Goal: Check status

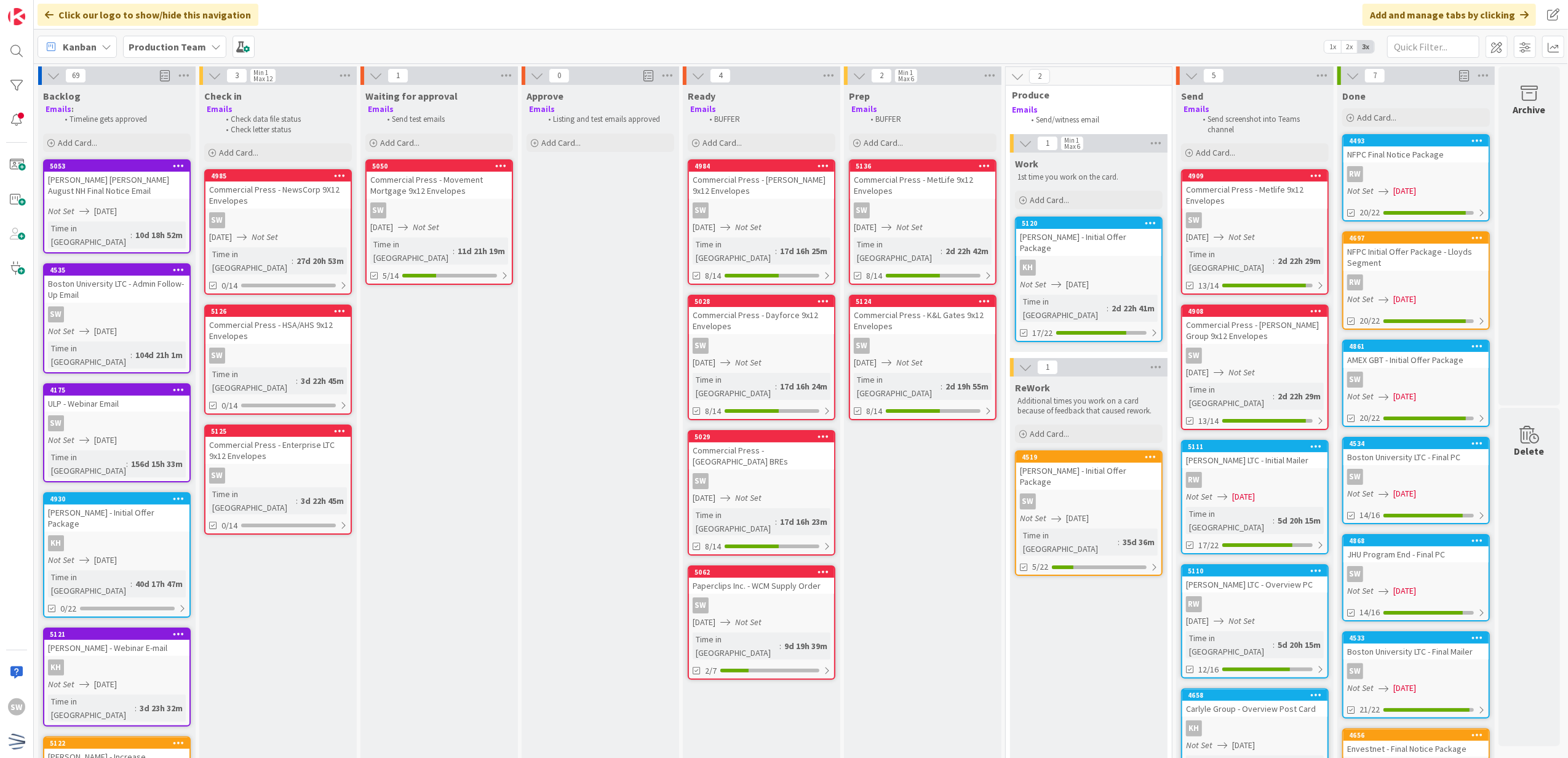
click at [1238, 331] on link "4908 Commercial Press - [PERSON_NAME] Group 9x12 Envelopes SW [DATE] Not Set Ti…" at bounding box center [1255, 367] width 147 height 125
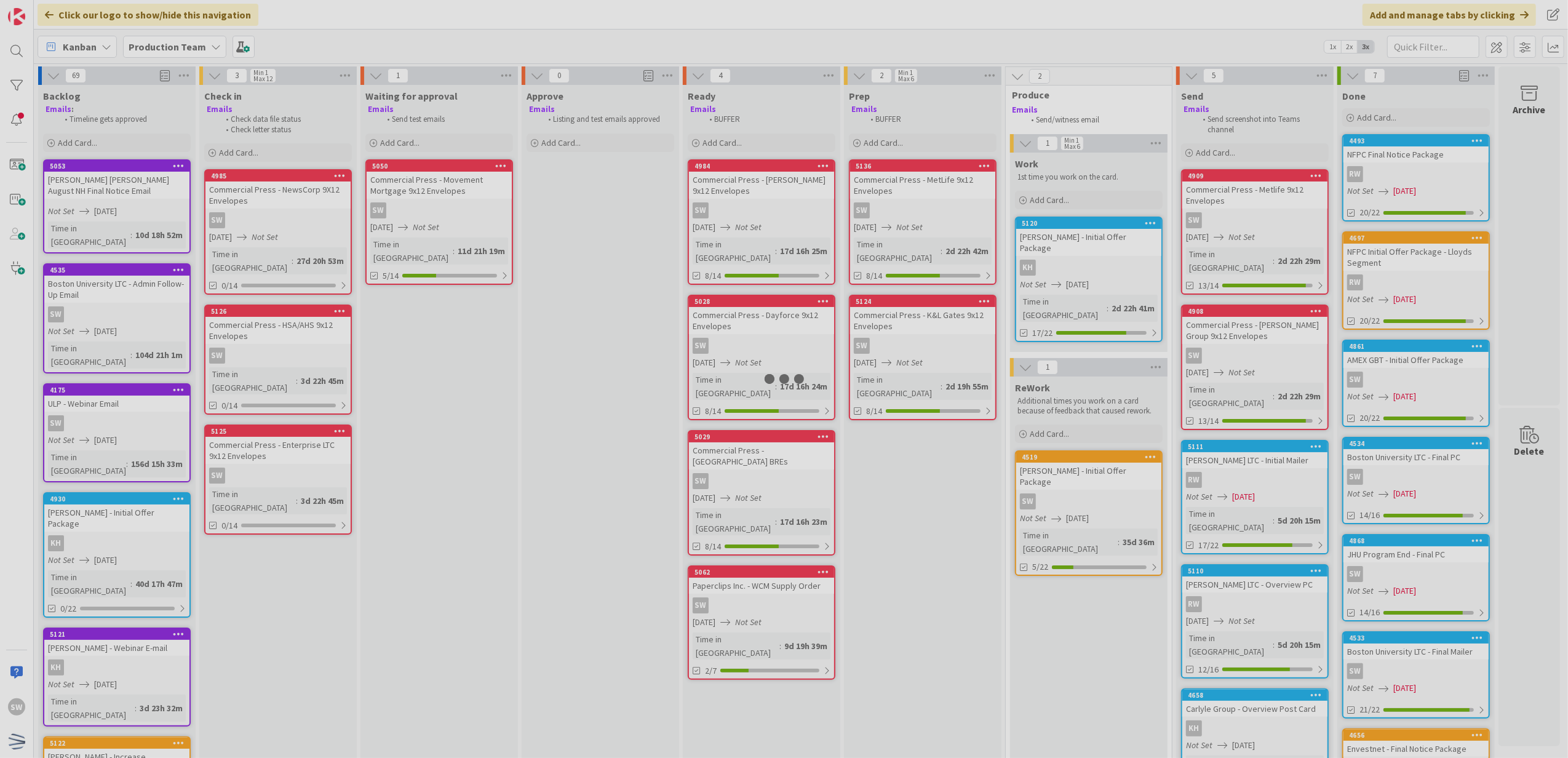
click at [1238, 331] on div at bounding box center [784, 379] width 1568 height 758
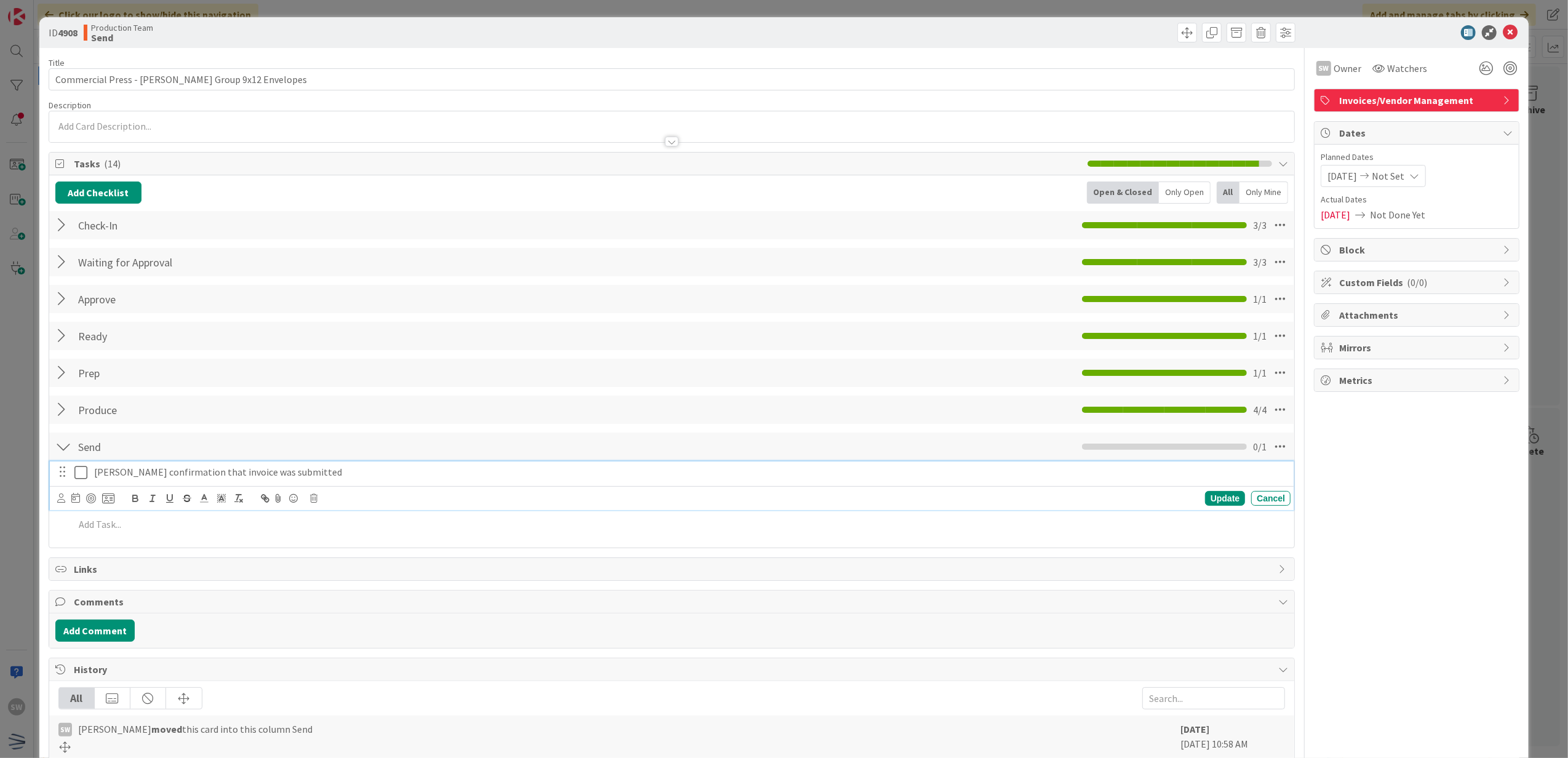
click at [85, 468] on icon at bounding box center [81, 472] width 13 height 15
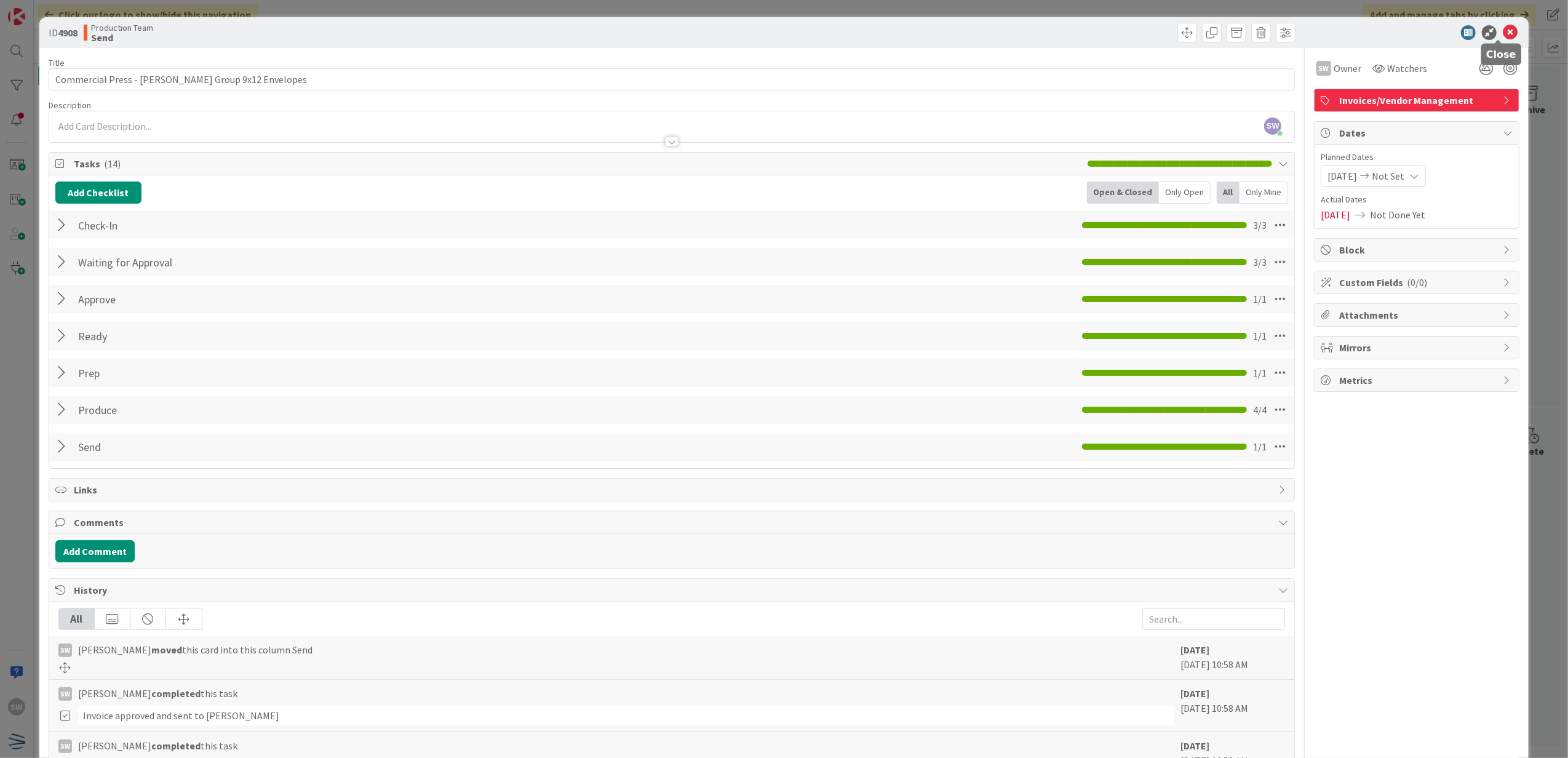
click at [1503, 36] on icon at bounding box center [1511, 33] width 15 height 15
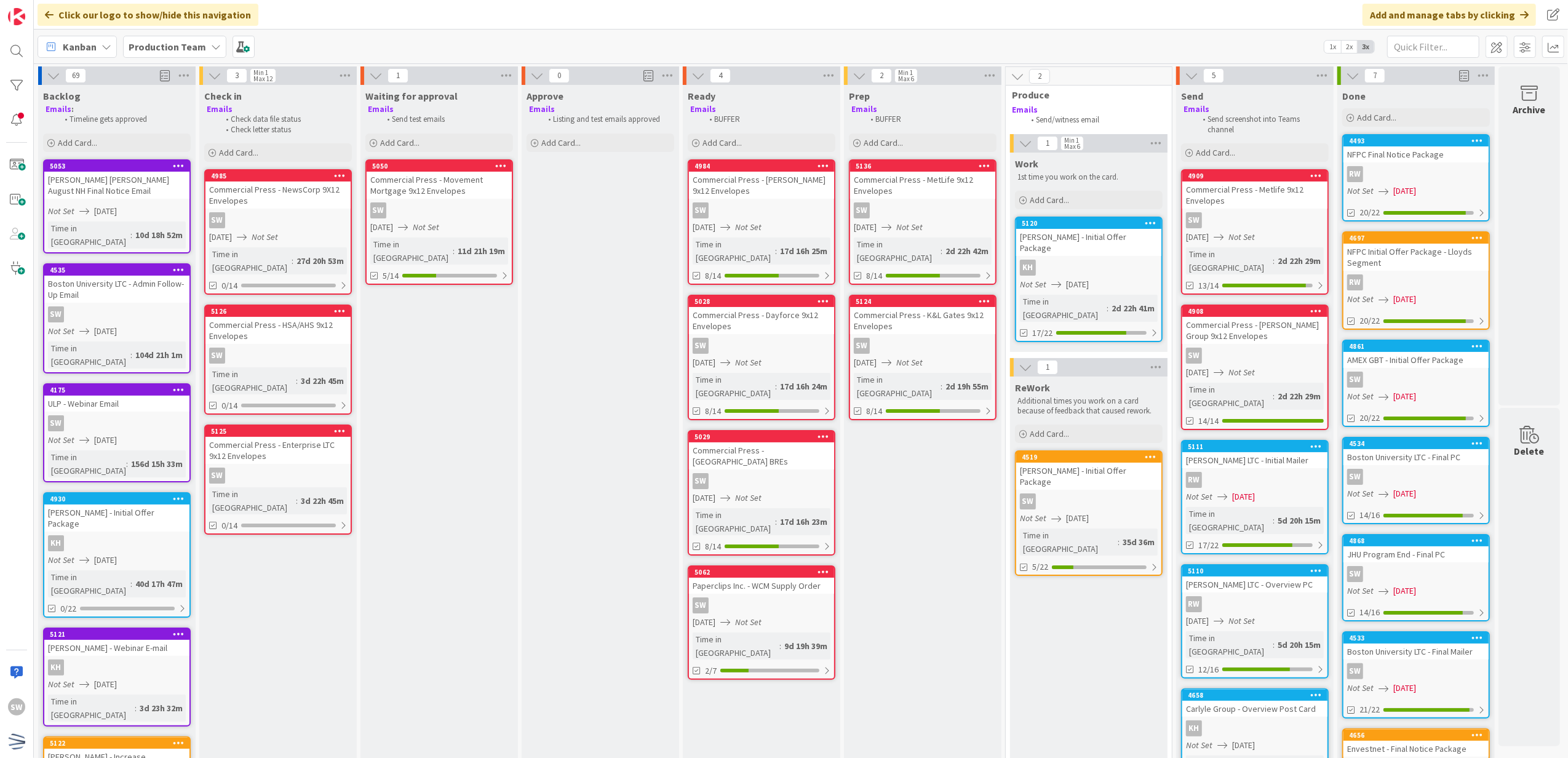
click at [1295, 254] on div "2d 22h 29m" at bounding box center [1300, 261] width 49 height 14
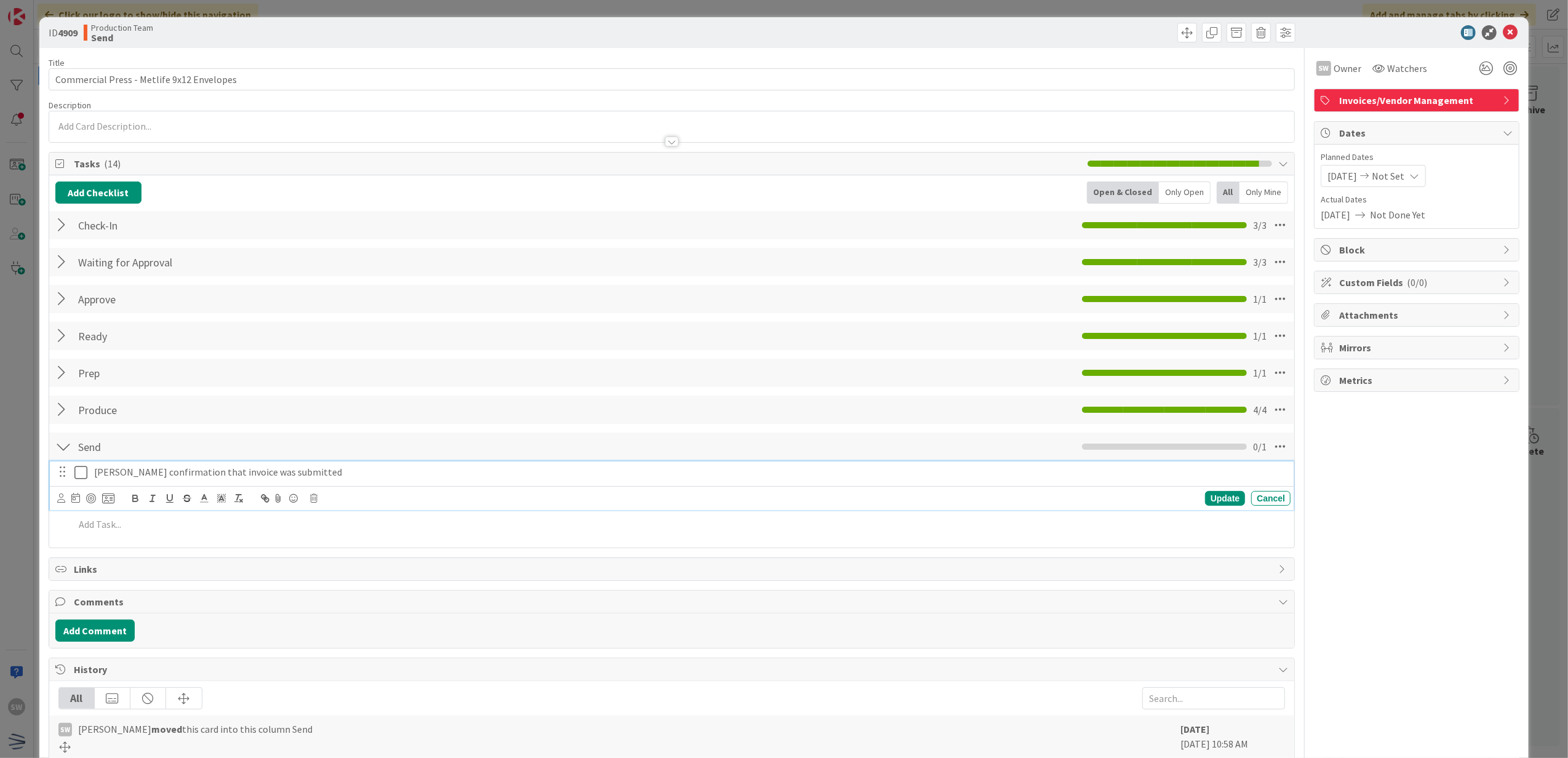
click at [84, 476] on icon at bounding box center [81, 472] width 13 height 15
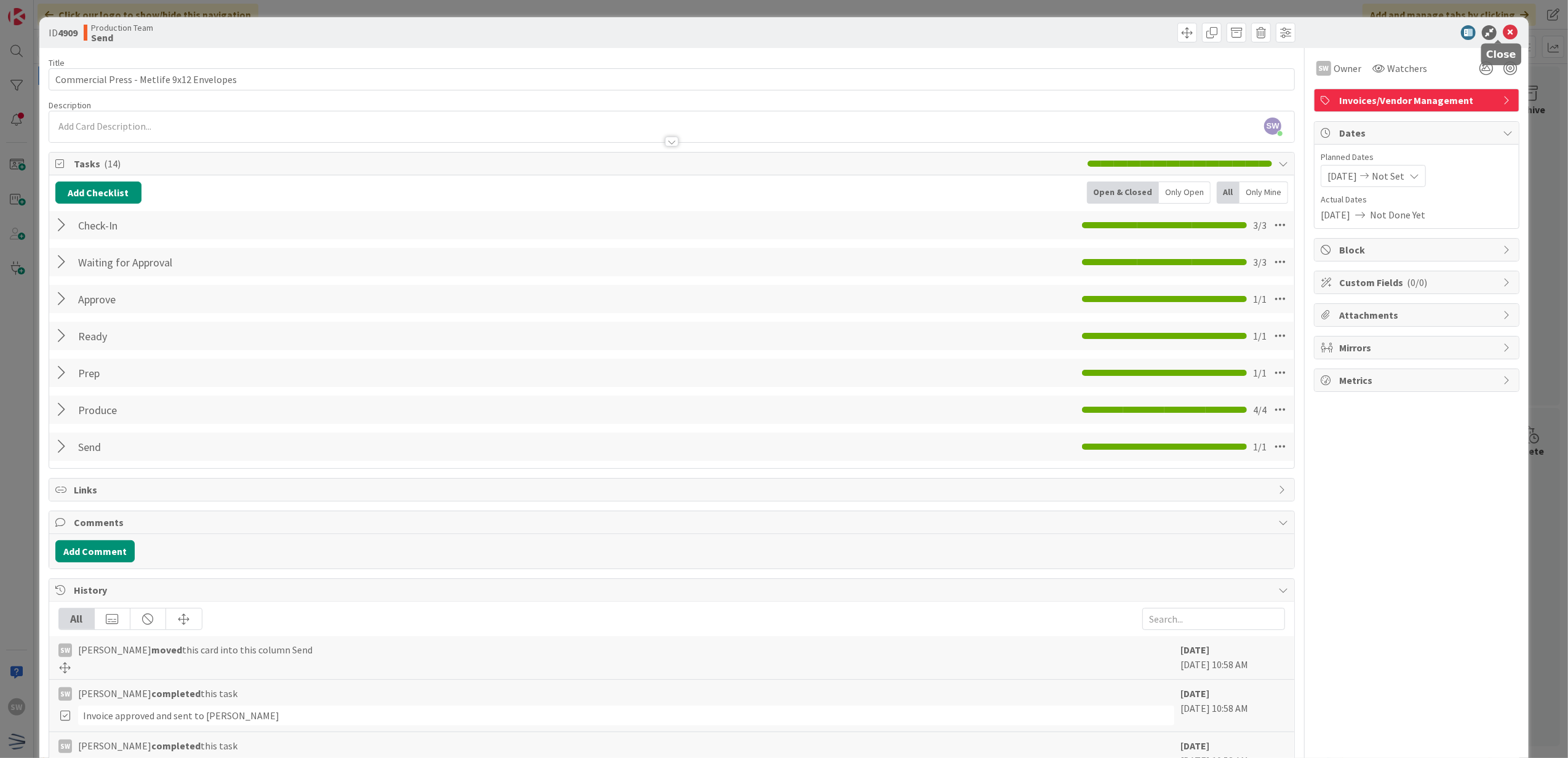
click at [1503, 35] on icon at bounding box center [1511, 33] width 15 height 15
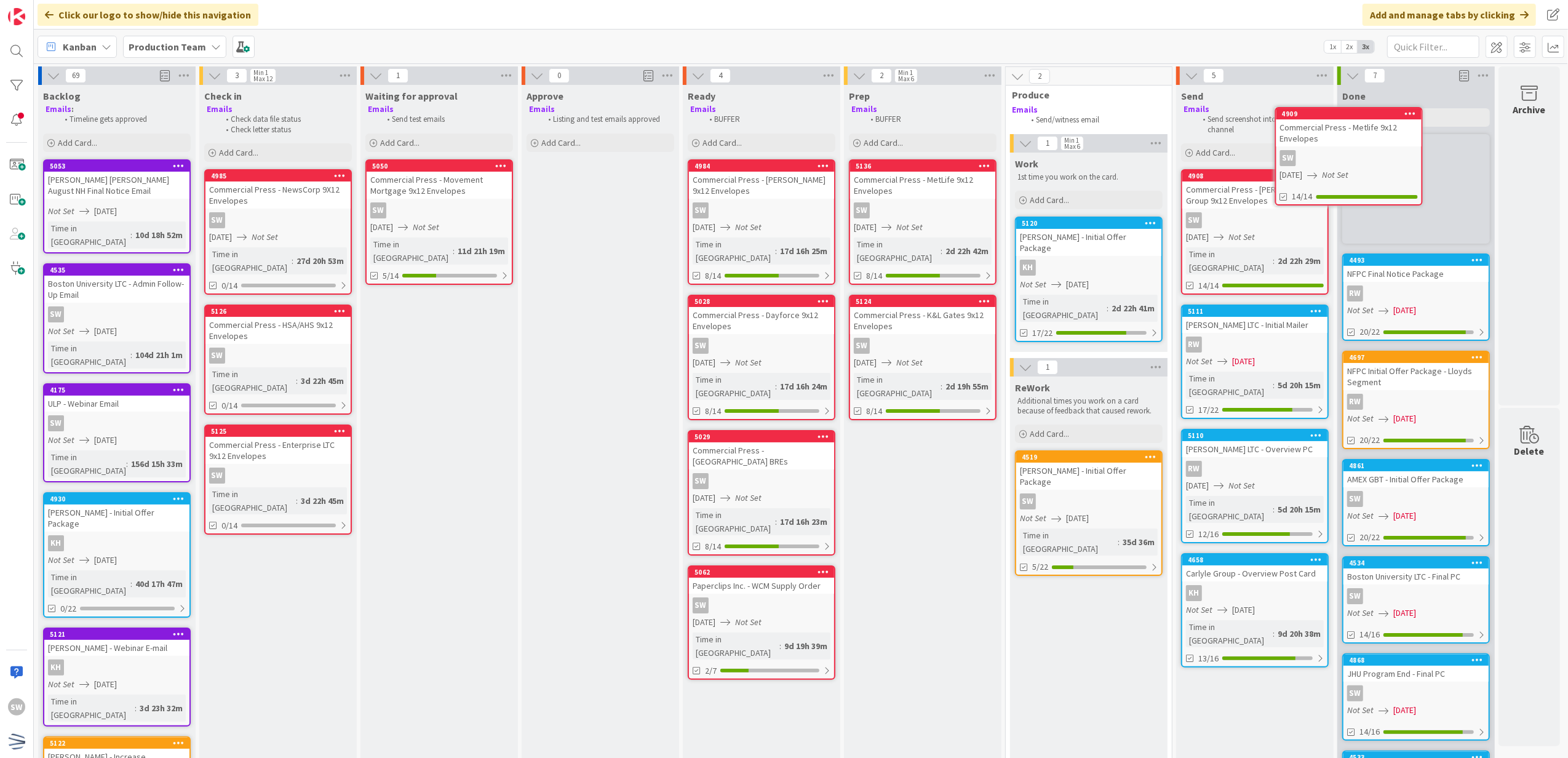
scroll to position [0, 9]
